Goal: Task Accomplishment & Management: Complete application form

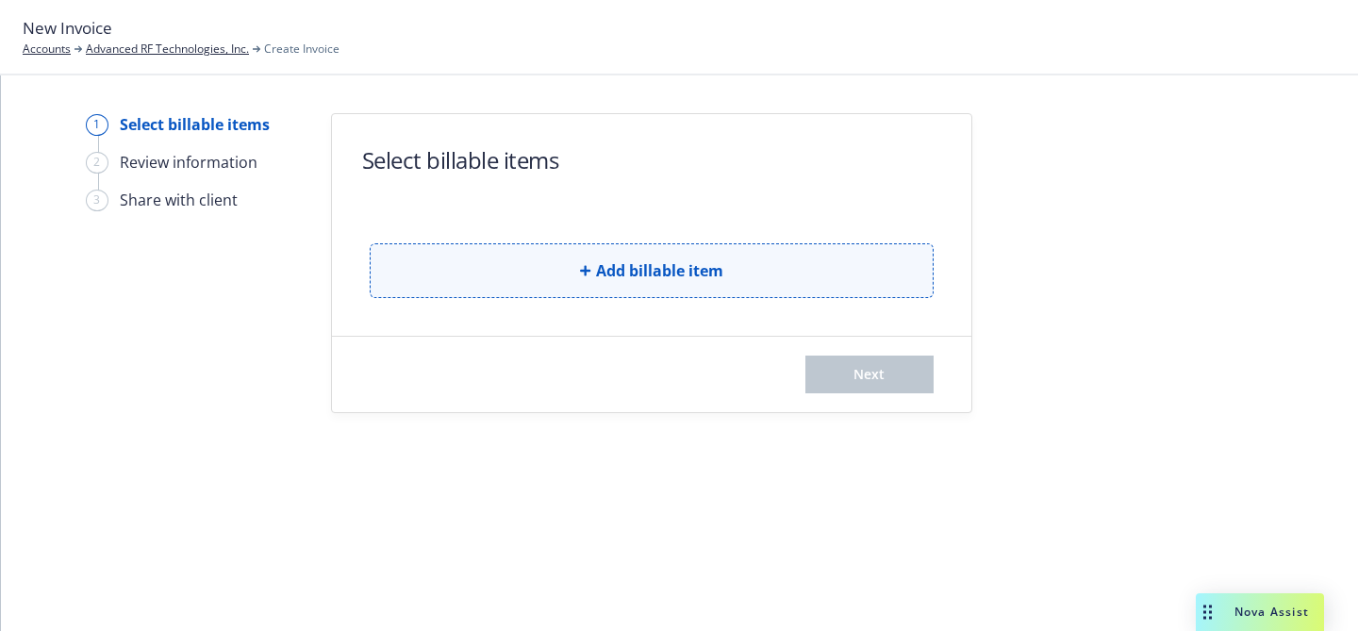
click at [845, 247] on button "Add billable item" at bounding box center [652, 270] width 564 height 55
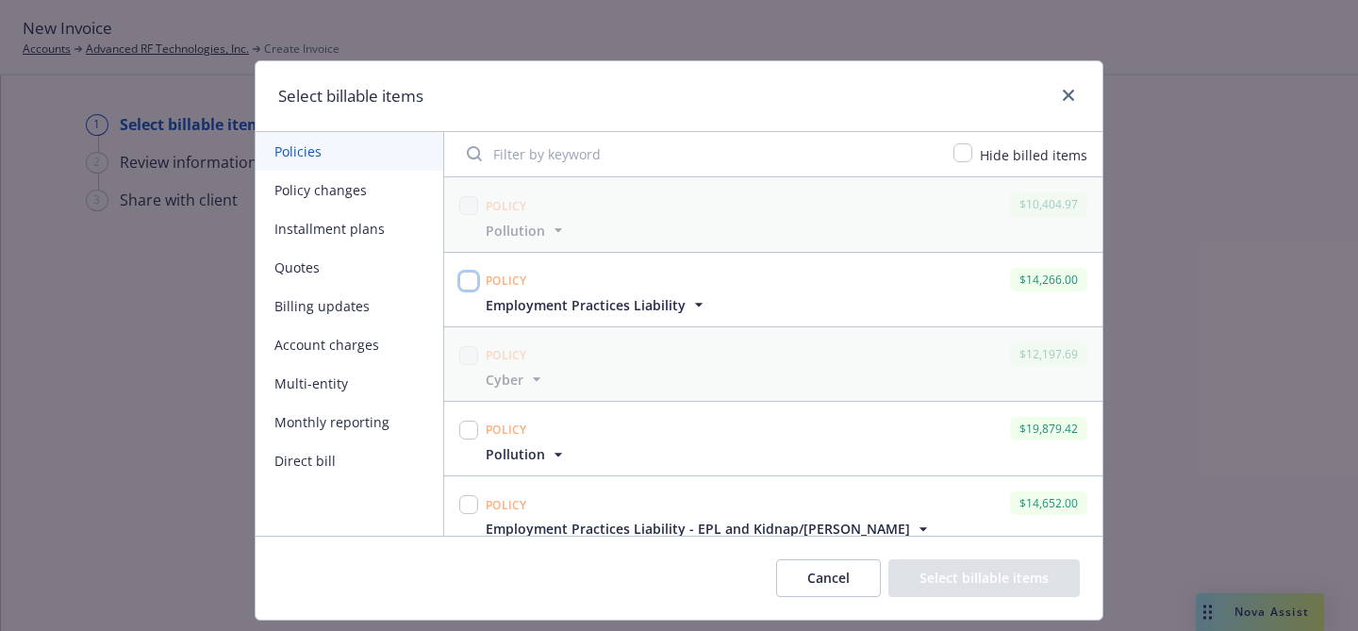
click at [470, 277] on input "checkbox" at bounding box center [468, 281] width 19 height 19
checkbox input "true"
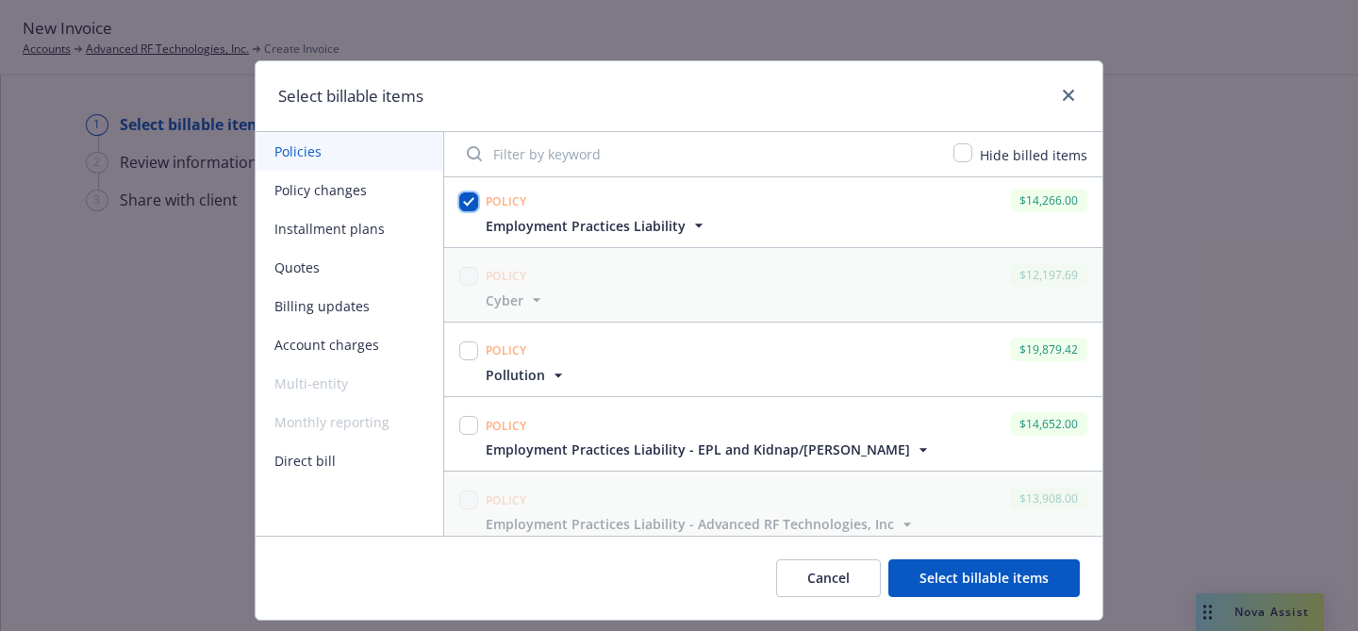
scroll to position [80, 0]
click at [914, 451] on icon "button" at bounding box center [923, 448] width 19 height 19
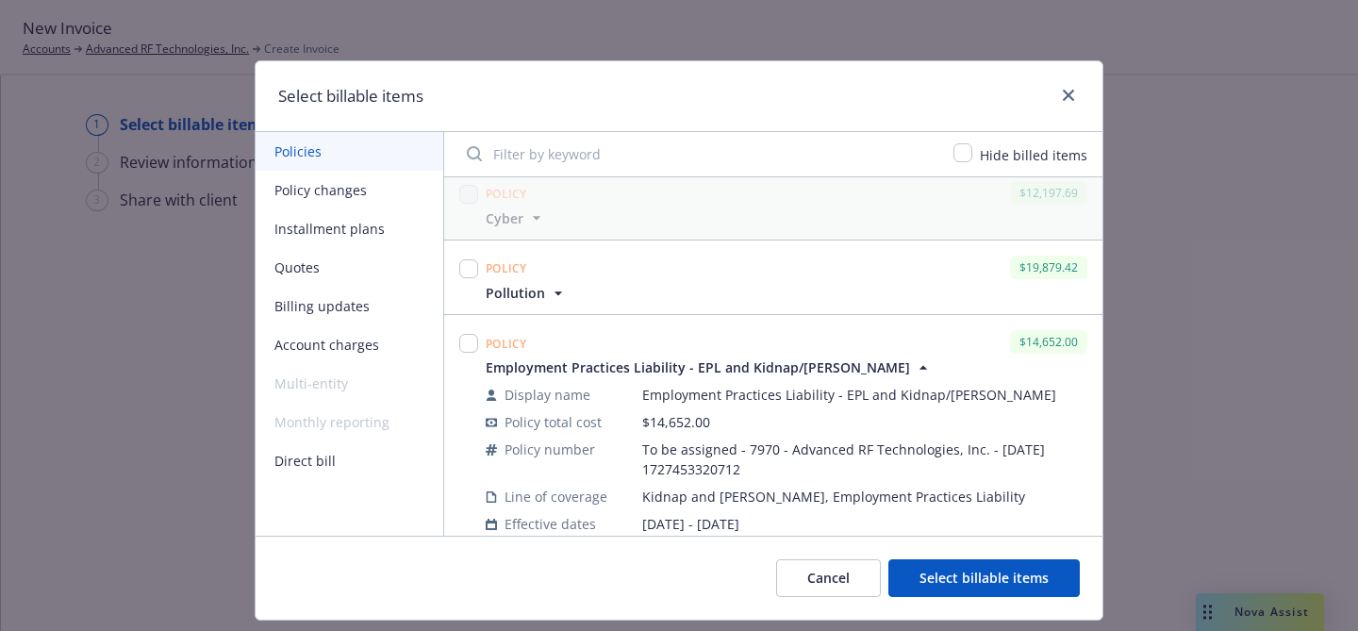
scroll to position [162, 0]
click at [919, 365] on icon "button" at bounding box center [923, 366] width 8 height 4
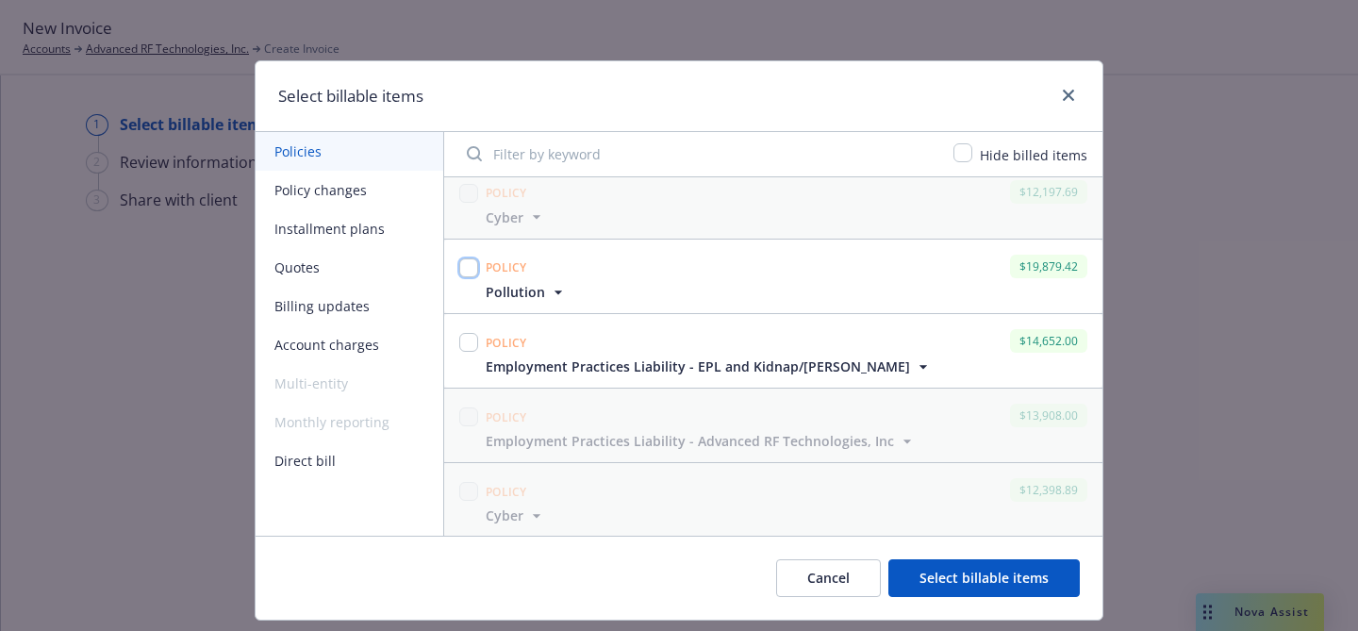
click at [472, 264] on input "checkbox" at bounding box center [468, 267] width 19 height 19
checkbox input "true"
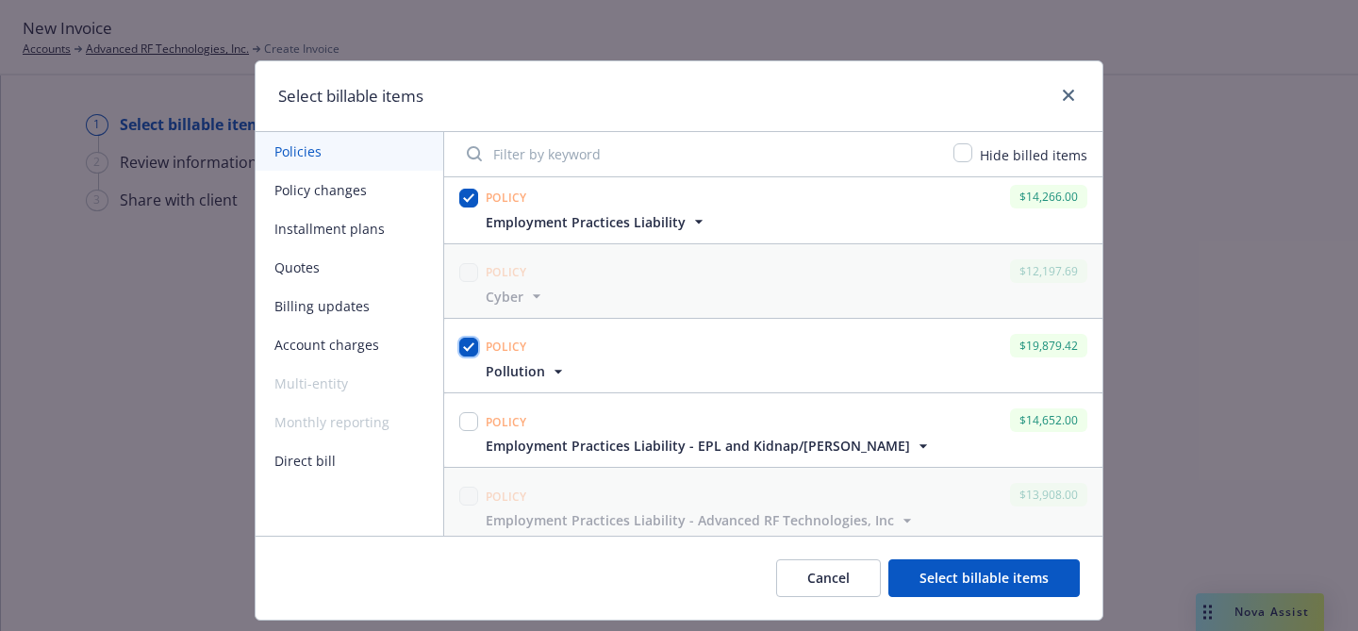
scroll to position [70, 0]
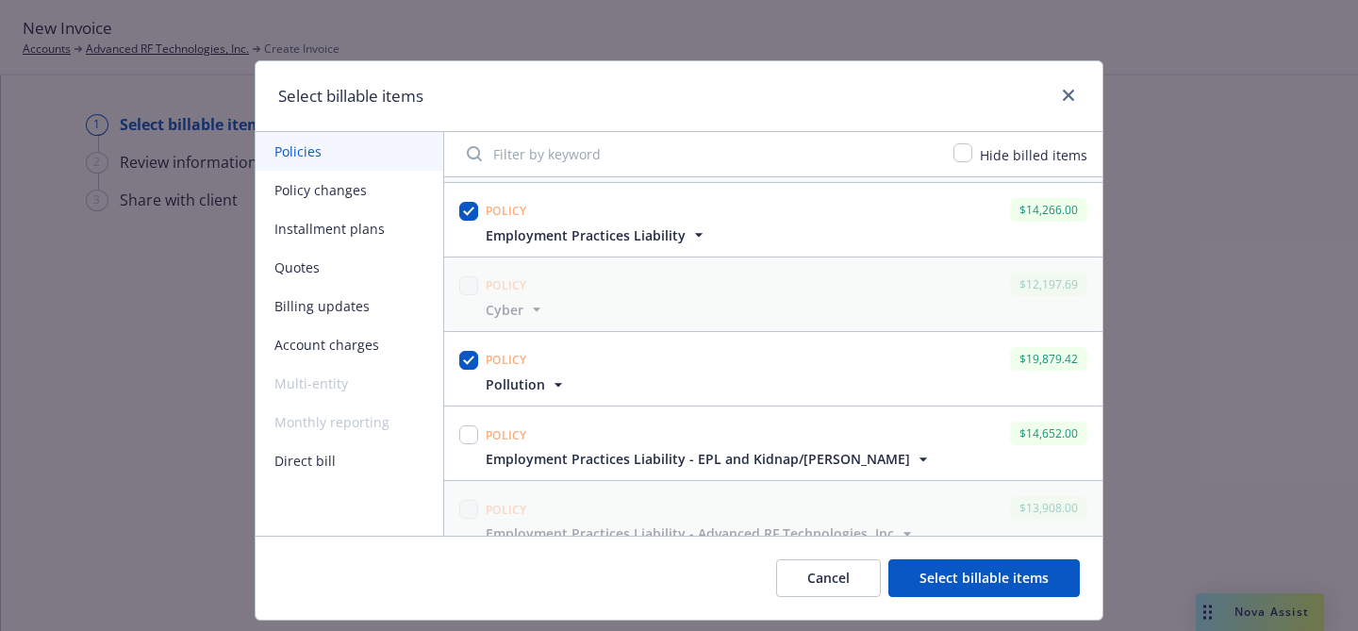
click at [555, 385] on icon "button" at bounding box center [558, 385] width 8 height 4
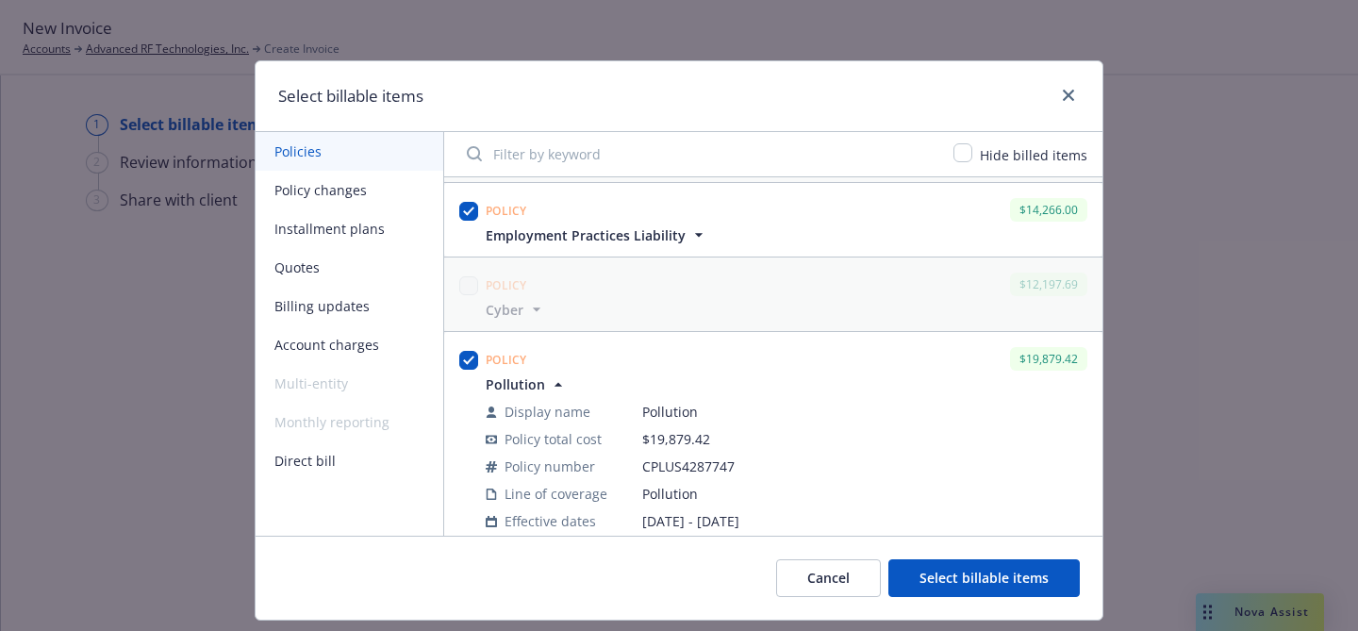
click at [555, 385] on icon "button" at bounding box center [558, 384] width 8 height 4
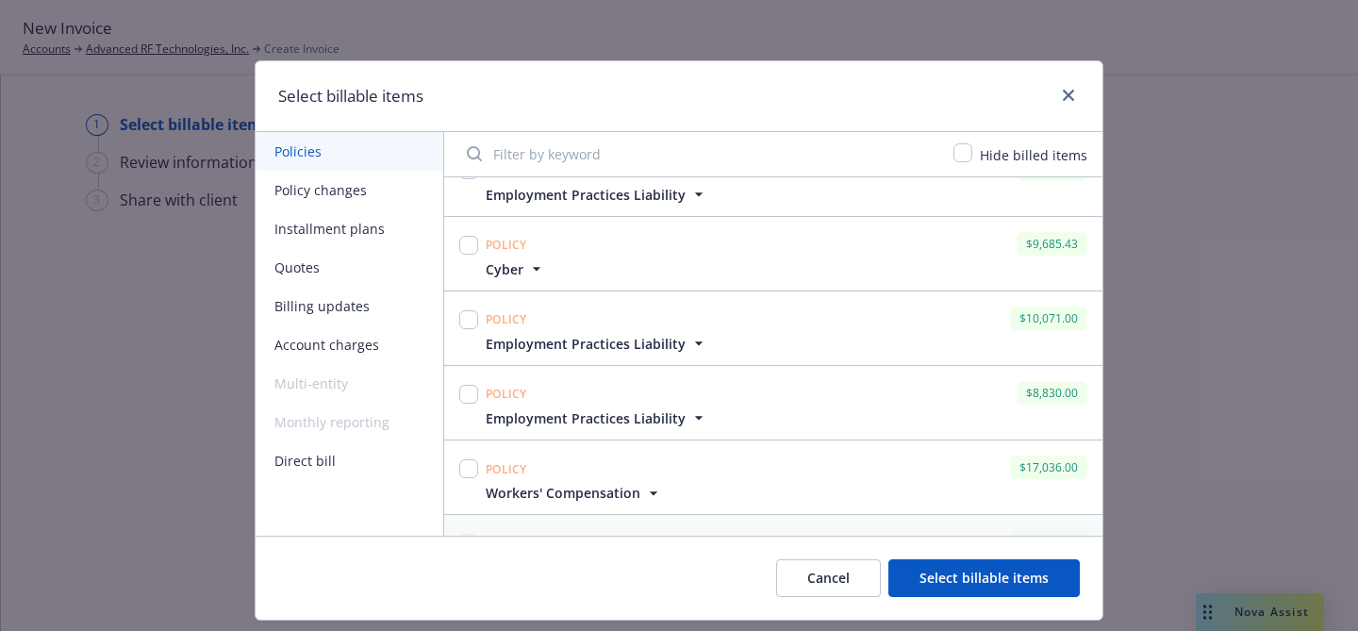
scroll to position [0, 0]
